Goal: Entertainment & Leisure: Consume media (video, audio)

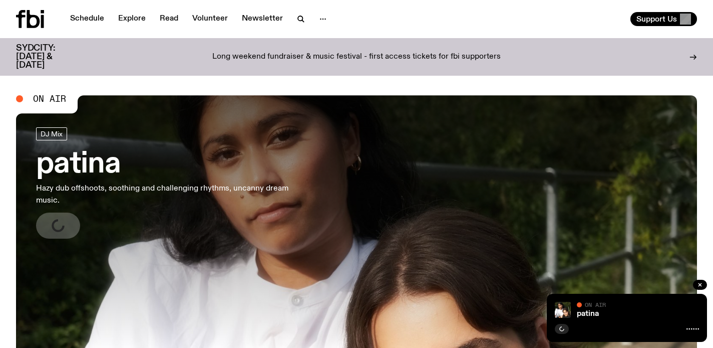
click at [88, 168] on h3 "patina" at bounding box center [164, 164] width 256 height 28
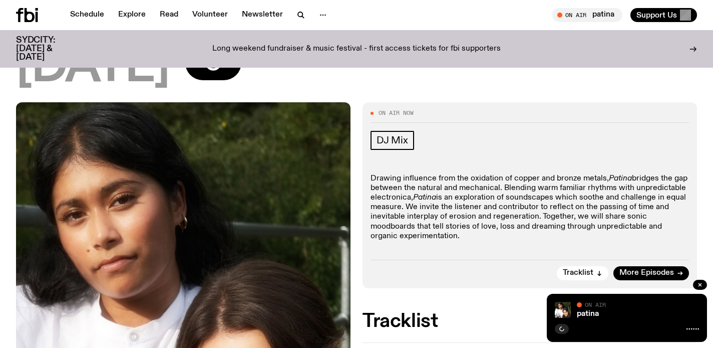
scroll to position [210, 0]
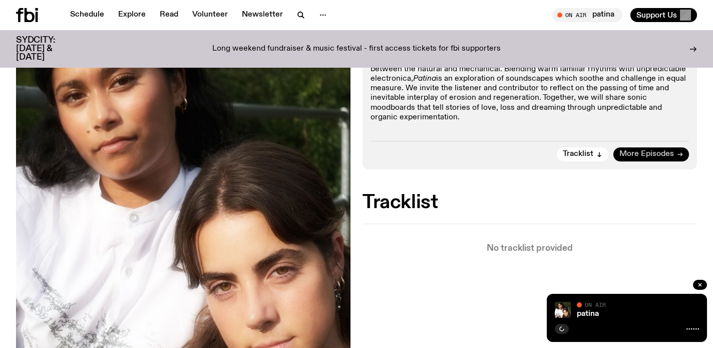
click at [644, 152] on span "More Episodes" at bounding box center [647, 154] width 55 height 8
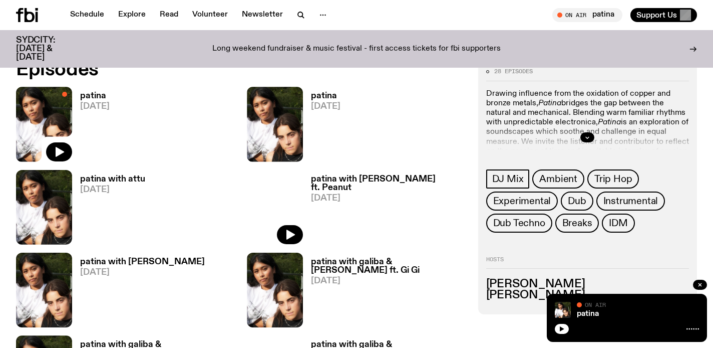
scroll to position [486, 0]
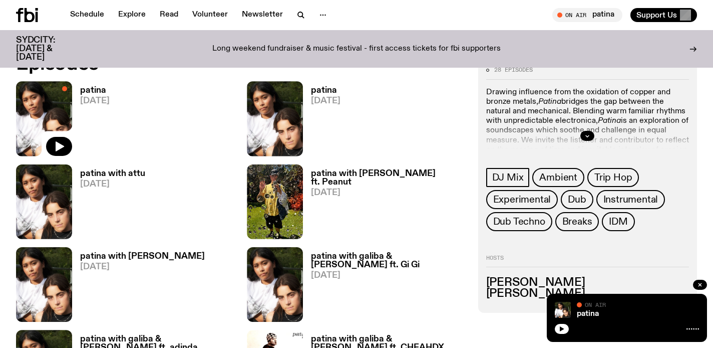
click at [321, 90] on h3 "patina" at bounding box center [326, 90] width 30 height 9
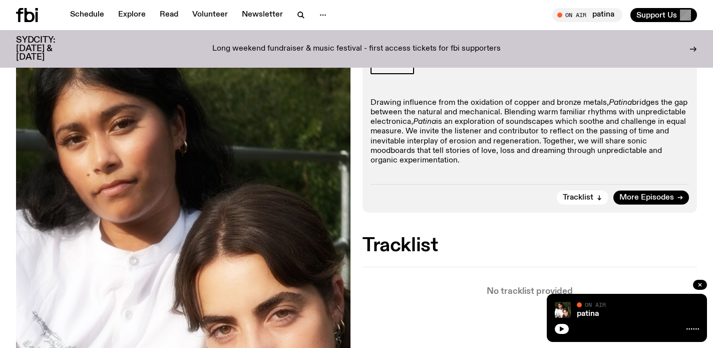
scroll to position [269, 0]
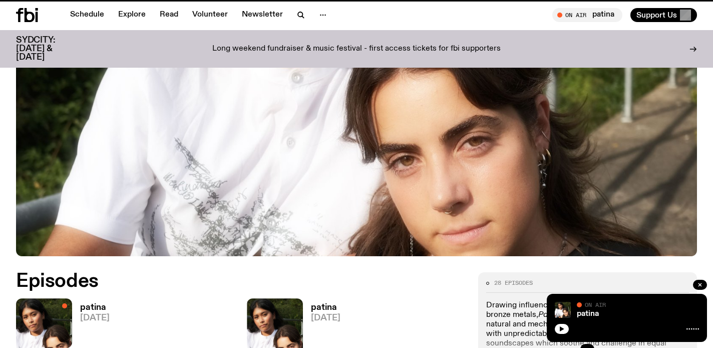
scroll to position [486, 0]
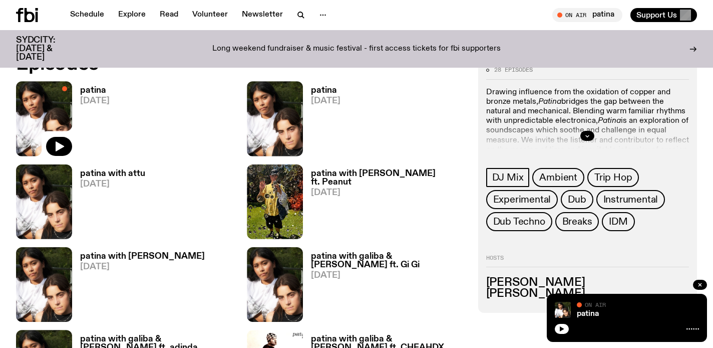
click at [122, 169] on h3 "patina with attu" at bounding box center [112, 173] width 65 height 9
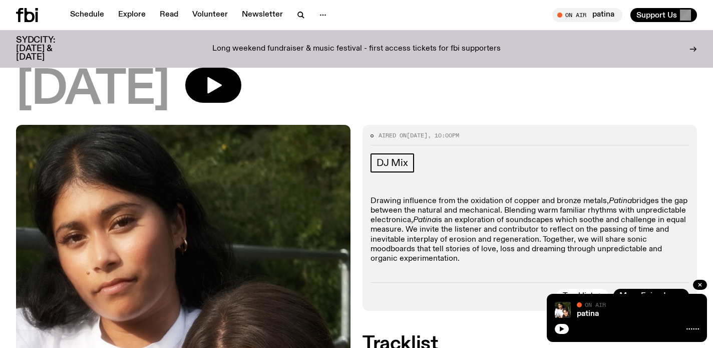
scroll to position [260, 0]
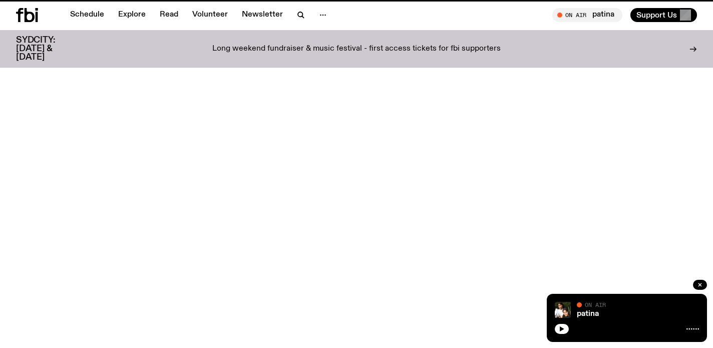
scroll to position [486, 0]
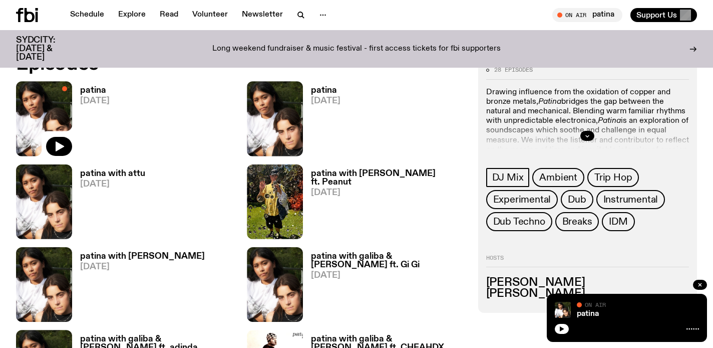
click at [351, 255] on h3 "patina with galiba & [PERSON_NAME] ft. Gi Gi" at bounding box center [388, 260] width 155 height 17
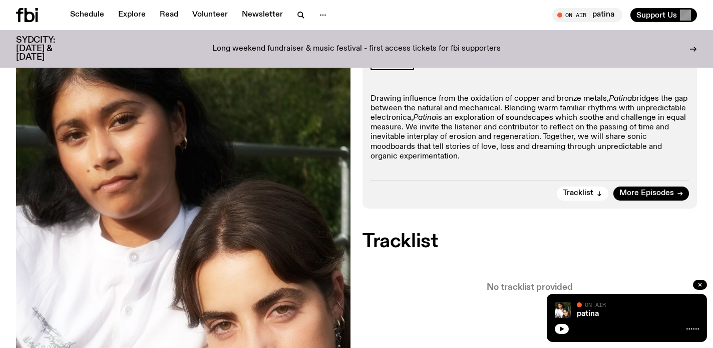
scroll to position [214, 0]
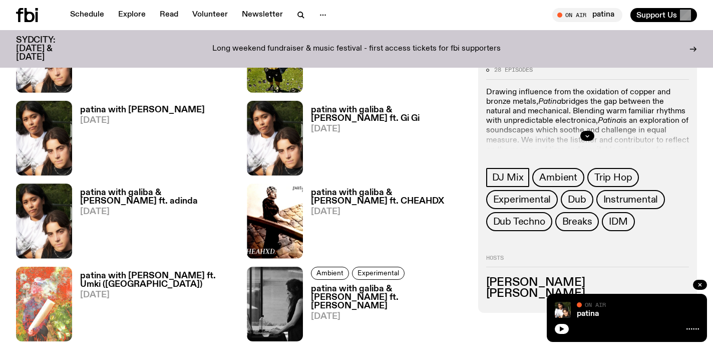
scroll to position [642, 0]
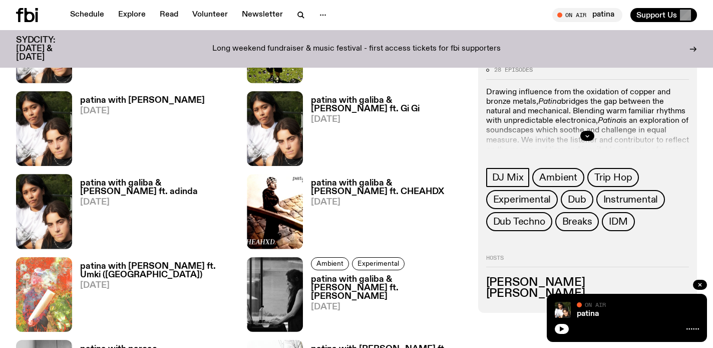
click at [350, 190] on h3 "patina with galiba & [PERSON_NAME] ft. CHEAHDX" at bounding box center [388, 187] width 155 height 17
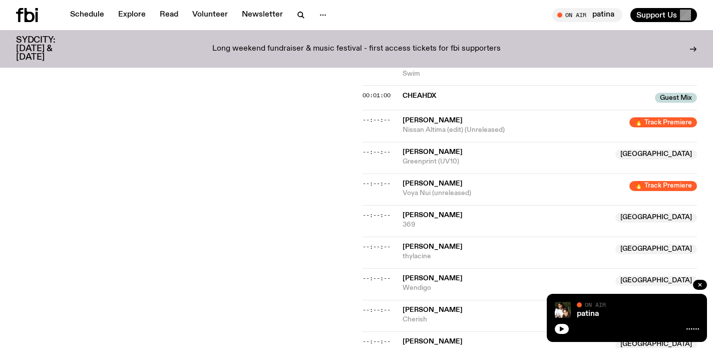
scroll to position [770, 0]
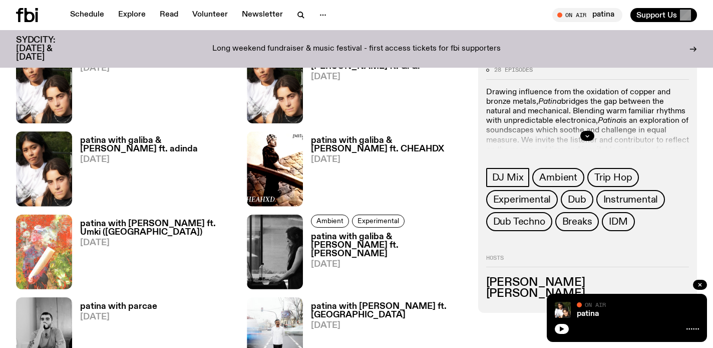
scroll to position [719, 0]
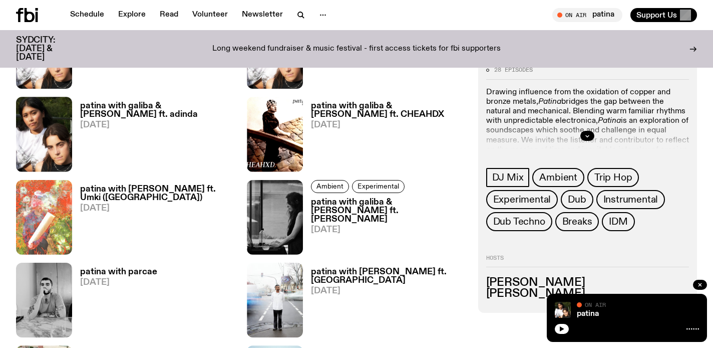
click at [131, 191] on h3 "patina with [PERSON_NAME] ft. Umki ([GEOGRAPHIC_DATA])" at bounding box center [157, 193] width 155 height 17
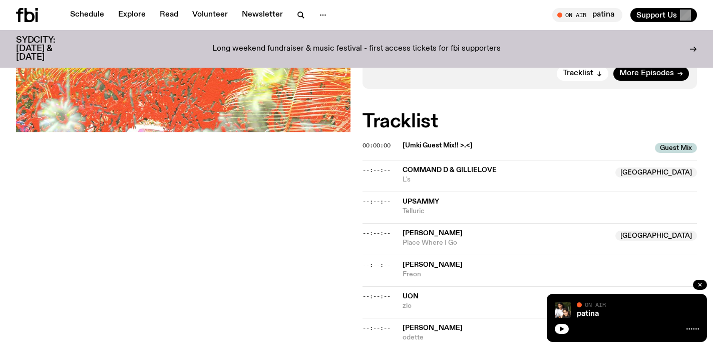
scroll to position [377, 0]
